Goal: Find specific page/section: Find specific page/section

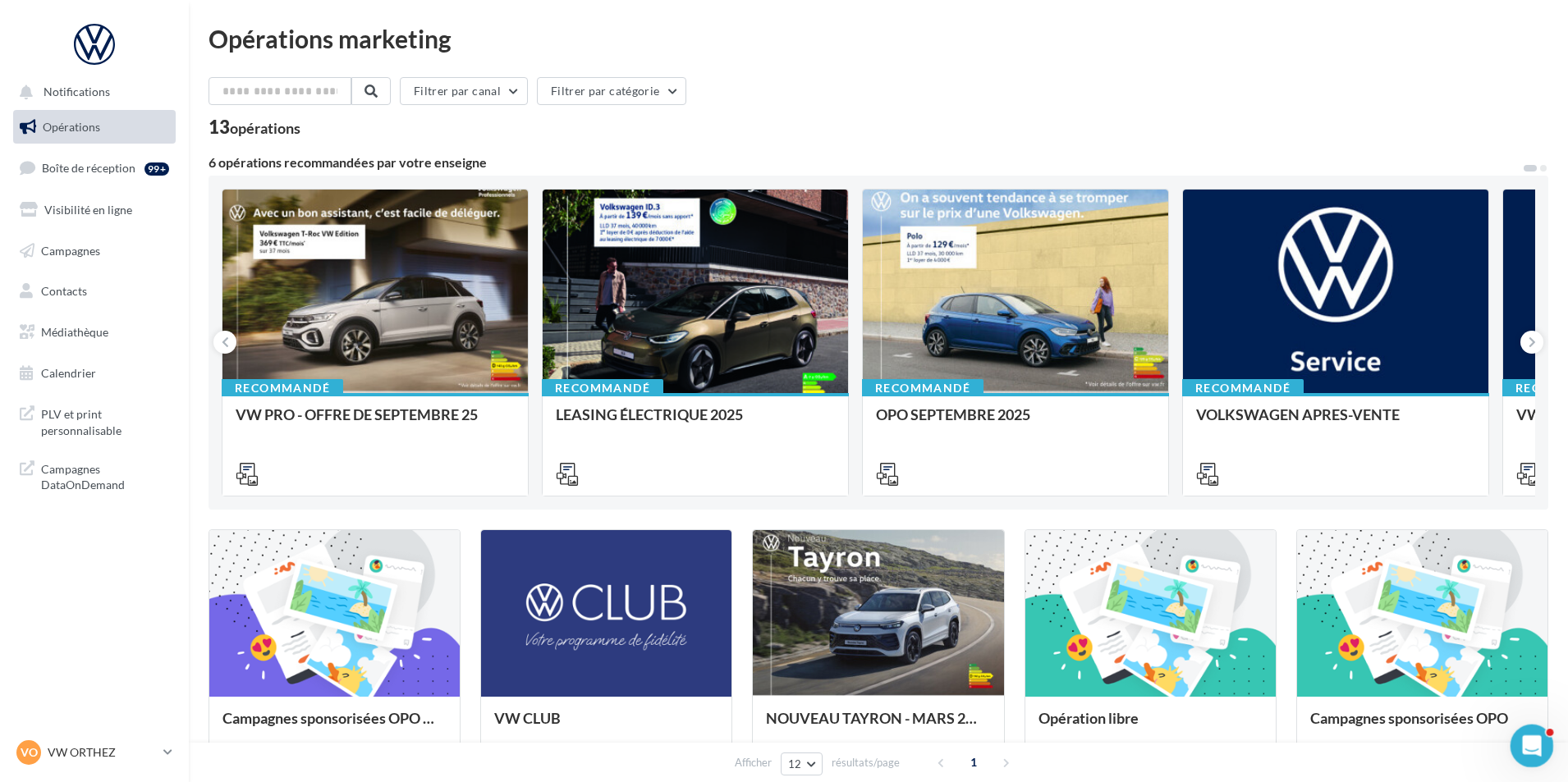
click at [1521, 745] on icon "Ouvrir le Messenger Intercom" at bounding box center [1530, 744] width 27 height 27
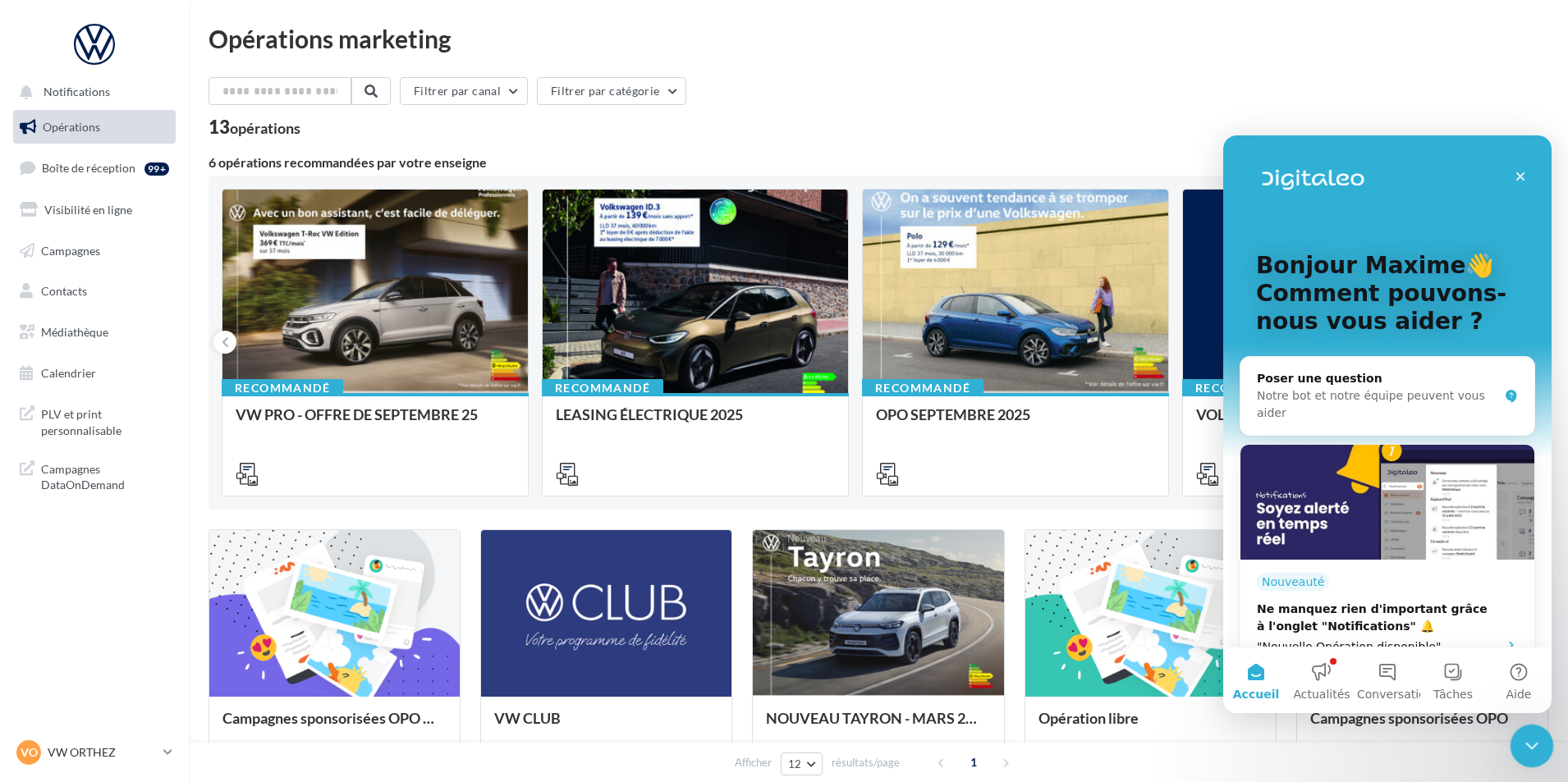
click at [1523, 736] on icon "Fermer le Messenger Intercom" at bounding box center [1529, 744] width 20 height 20
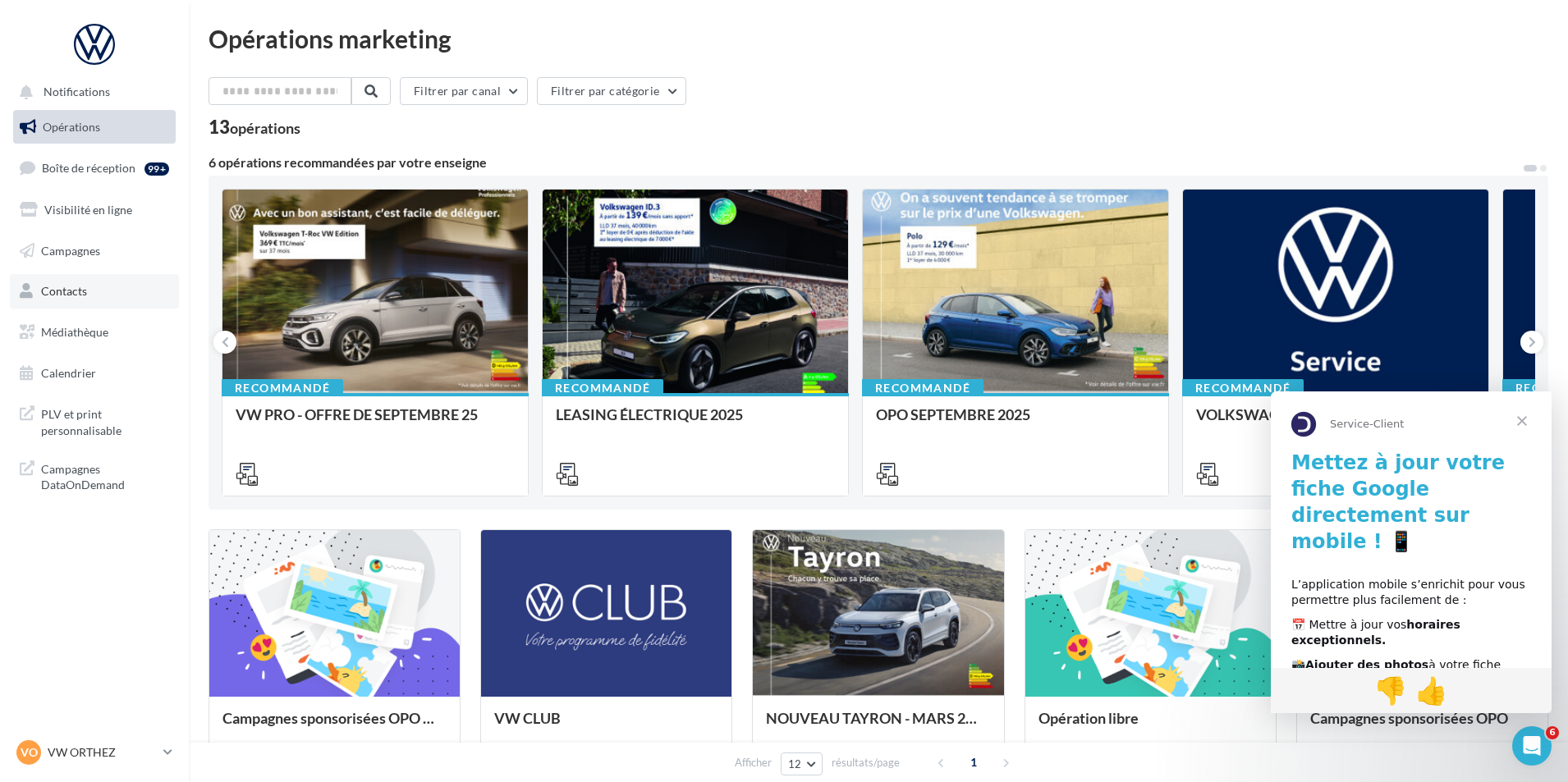
click at [71, 277] on link "Contacts" at bounding box center [94, 291] width 169 height 34
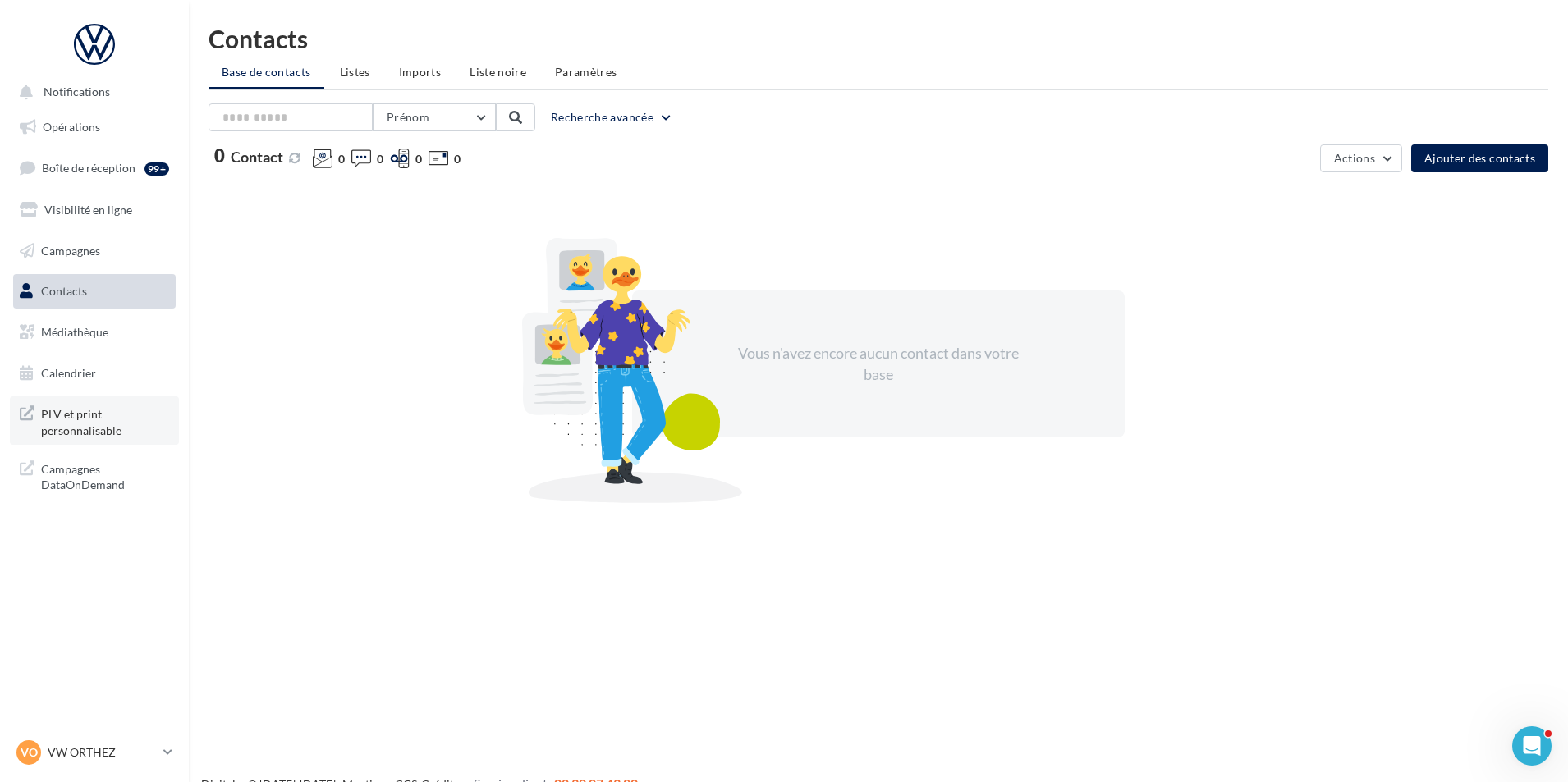
click at [73, 432] on span "PLV et print personnalisable" at bounding box center [104, 420] width 128 height 35
click at [139, 171] on link "Boîte de réception 99+" at bounding box center [94, 167] width 169 height 35
